Goal: Task Accomplishment & Management: Use online tool/utility

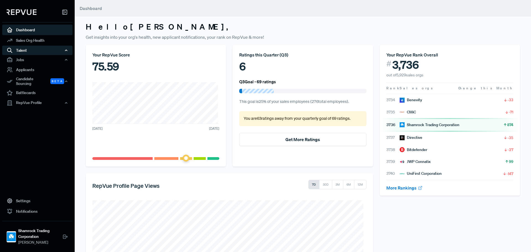
click at [38, 49] on div "Talent" at bounding box center [37, 50] width 70 height 9
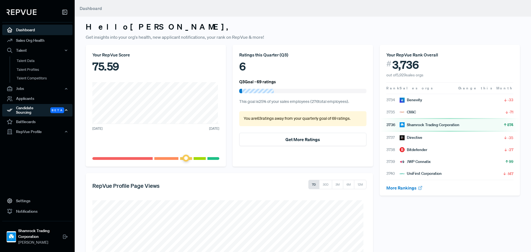
click at [34, 106] on div "Candidate Sourcing Beta" at bounding box center [37, 110] width 70 height 13
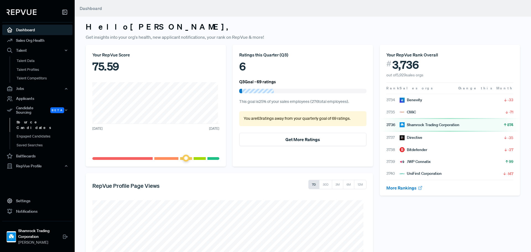
click at [35, 119] on link "Source Candidates" at bounding box center [45, 125] width 70 height 14
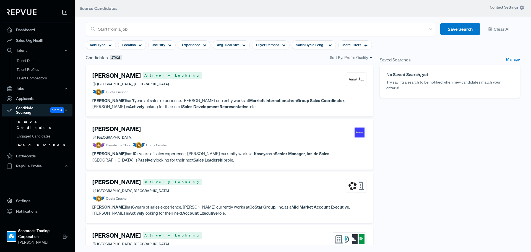
click at [36, 141] on link "Saved Searches" at bounding box center [45, 145] width 70 height 9
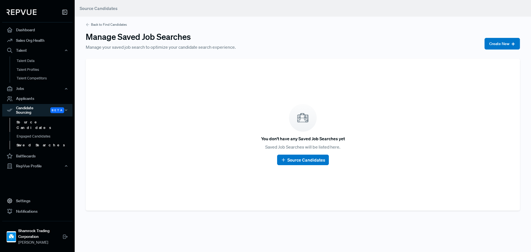
click at [38, 118] on link "Source Candidates" at bounding box center [45, 125] width 70 height 14
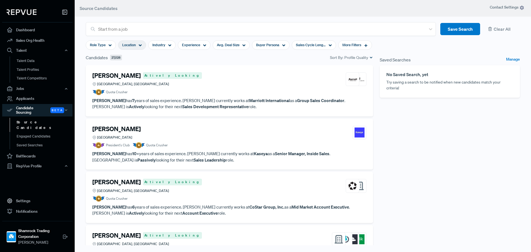
click at [141, 45] on icon at bounding box center [140, 45] width 3 height 3
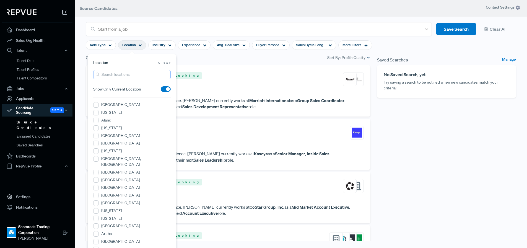
click at [147, 75] on input "search" at bounding box center [132, 74] width 78 height 9
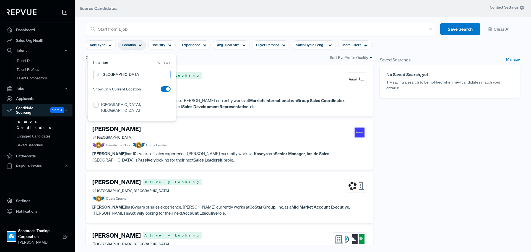
type input "[GEOGRAPHIC_DATA]"
click at [99, 103] on div "[GEOGRAPHIC_DATA], [GEOGRAPHIC_DATA]" at bounding box center [132, 108] width 78 height 13
click at [97, 104] on FL "[GEOGRAPHIC_DATA], [GEOGRAPHIC_DATA]" at bounding box center [96, 105] width 6 height 6
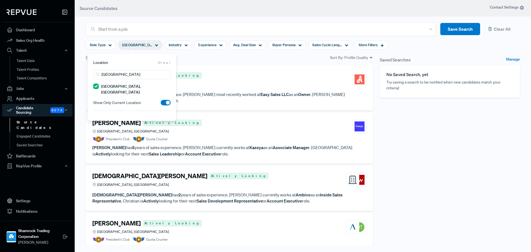
click at [455, 49] on article "Role Type [GEOGRAPHIC_DATA], [GEOGRAPHIC_DATA] Industry Experience Avg. Deal Si…" at bounding box center [302, 45] width 441 height 18
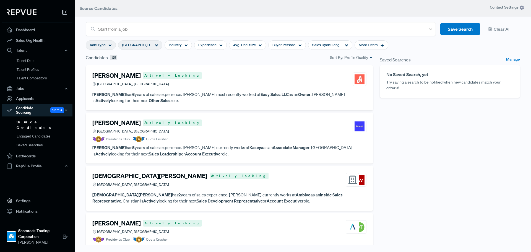
click at [110, 47] on icon at bounding box center [110, 45] width 3 height 3
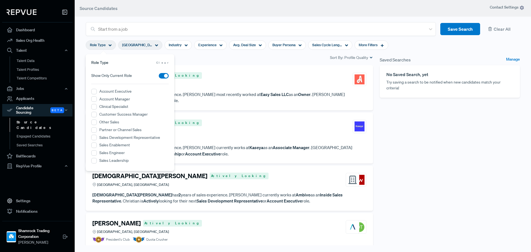
click at [110, 47] on icon at bounding box center [110, 45] width 3 height 3
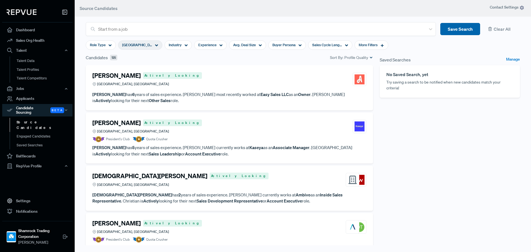
click at [455, 31] on button "Save Search" at bounding box center [461, 29] width 40 height 12
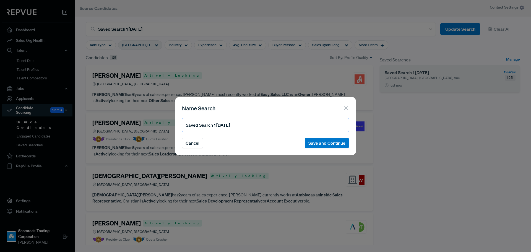
click at [312, 130] on input "Saved Search 1 [DATE]" at bounding box center [265, 125] width 167 height 14
drag, startPoint x: 216, startPoint y: 125, endPoint x: 169, endPoint y: 126, distance: 46.5
click at [169, 126] on div "Name Search Saved Search 1 [DATE] Cancel Save and Continue" at bounding box center [265, 126] width 531 height 252
type input "[GEOGRAPHIC_DATA] - [DATE]"
click at [331, 141] on button "Save and Continue" at bounding box center [327, 143] width 44 height 11
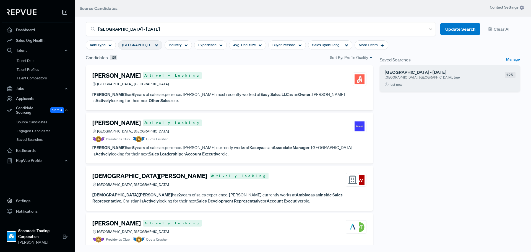
click at [131, 75] on h4 "[PERSON_NAME]" at bounding box center [116, 75] width 48 height 7
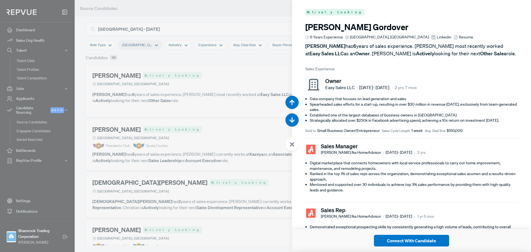
click at [459, 35] on span "Resume" at bounding box center [466, 37] width 14 height 6
click at [437, 37] on span "Linkedin" at bounding box center [444, 37] width 15 height 6
click at [224, 70] on div at bounding box center [265, 126] width 531 height 252
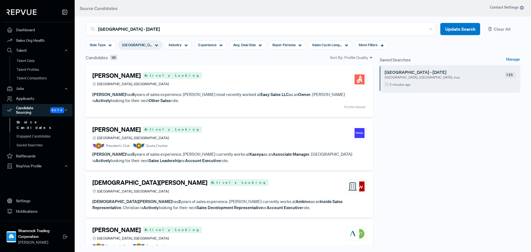
click at [189, 134] on div "[PERSON_NAME] Actively Looking [GEOGRAPHIC_DATA], [GEOGRAPHIC_DATA]" at bounding box center [229, 133] width 274 height 15
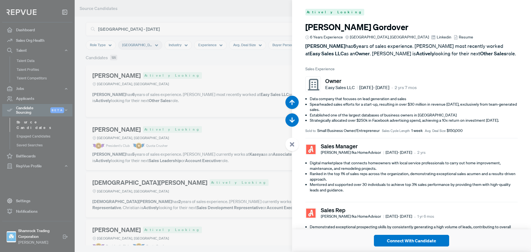
scroll to position [252, 0]
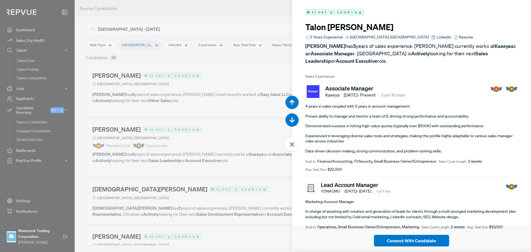
click at [459, 37] on span "Resume" at bounding box center [466, 37] width 14 height 6
click at [437, 38] on span "Linkedin" at bounding box center [444, 37] width 15 height 6
click at [254, 112] on div at bounding box center [265, 126] width 531 height 252
